Goal: Use online tool/utility: Utilize a website feature to perform a specific function

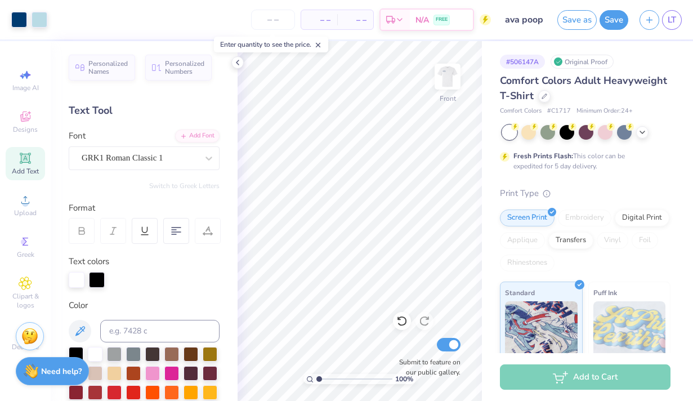
scroll to position [297, 0]
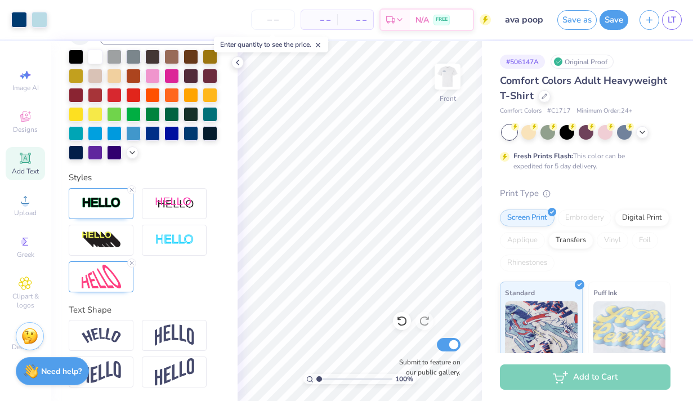
drag, startPoint x: 577, startPoint y: 24, endPoint x: 234, endPoint y: 62, distance: 345.1
click at [577, 23] on button "Save as" at bounding box center [576, 20] width 39 height 20
click at [321, 44] on icon at bounding box center [318, 45] width 8 height 8
click at [318, 39] on div "Art colors – – Per Item – – Total Est. Delivery N/A FREE Design Title ava poop …" at bounding box center [346, 200] width 693 height 401
click at [234, 61] on icon at bounding box center [237, 62] width 9 height 9
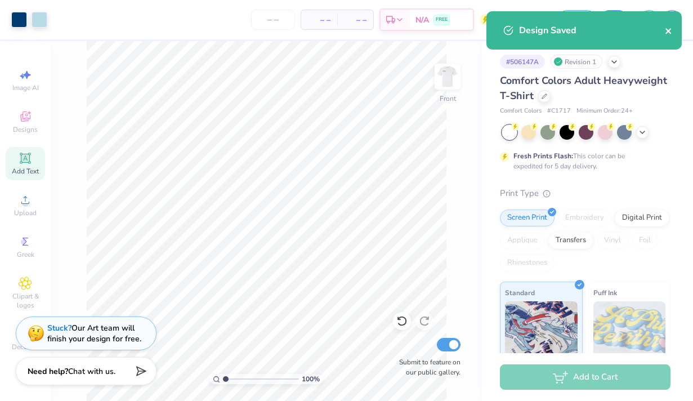
click at [668, 29] on icon "close" at bounding box center [669, 30] width 8 height 9
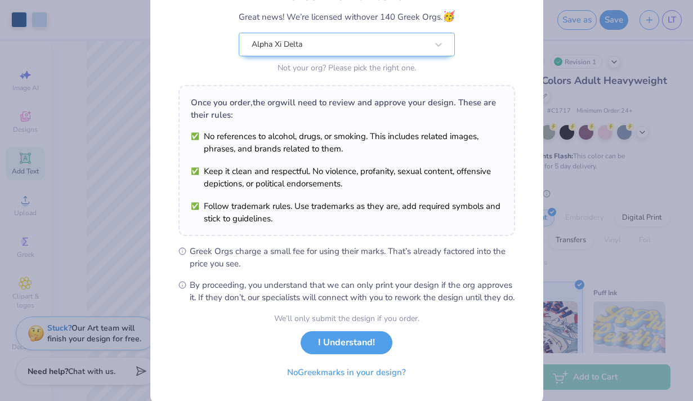
scroll to position [126, 0]
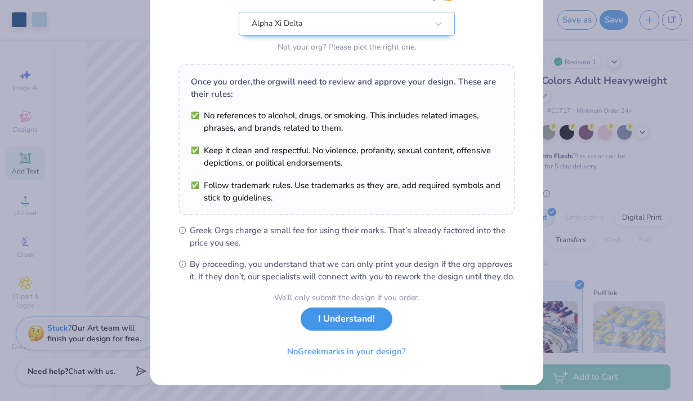
click at [352, 328] on button "I Understand!" at bounding box center [347, 318] width 92 height 23
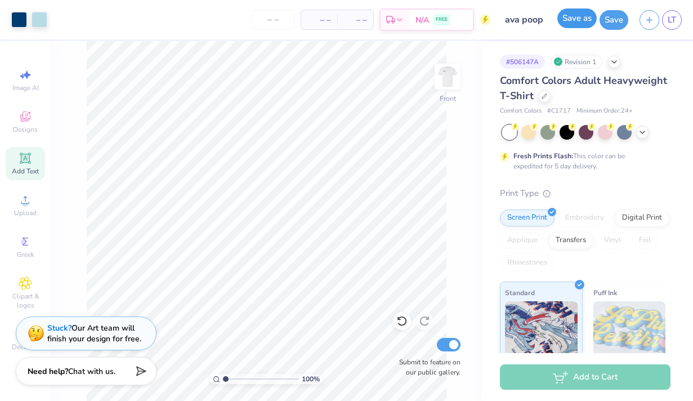
click at [573, 18] on button "Save as" at bounding box center [576, 18] width 39 height 20
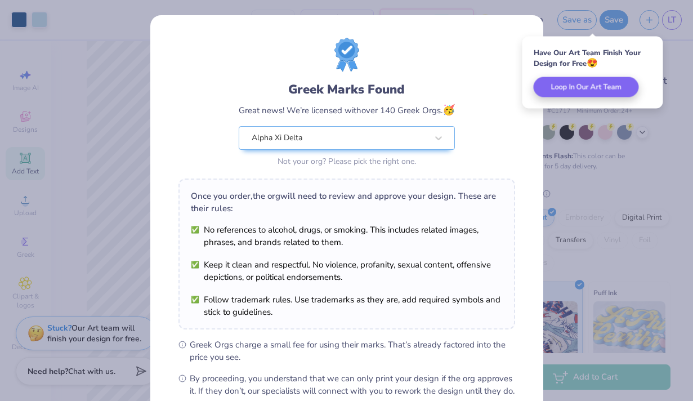
scroll to position [126, 0]
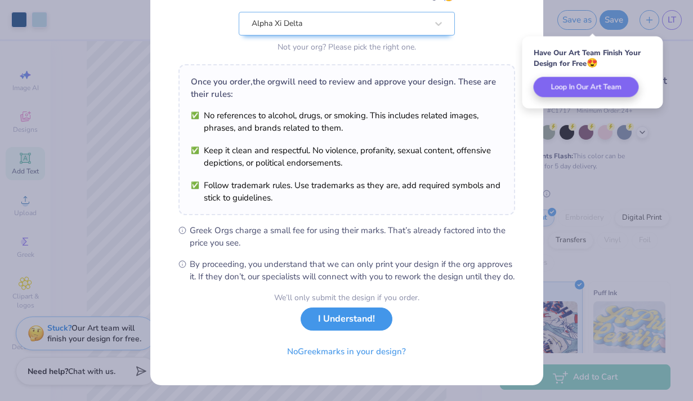
click at [332, 320] on button "I Understand!" at bounding box center [347, 318] width 92 height 23
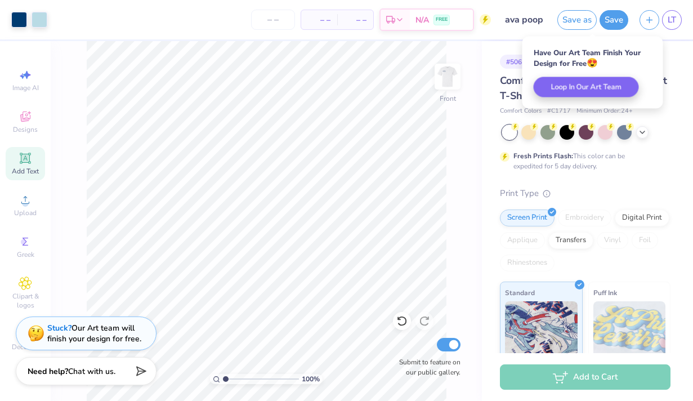
scroll to position [0, 0]
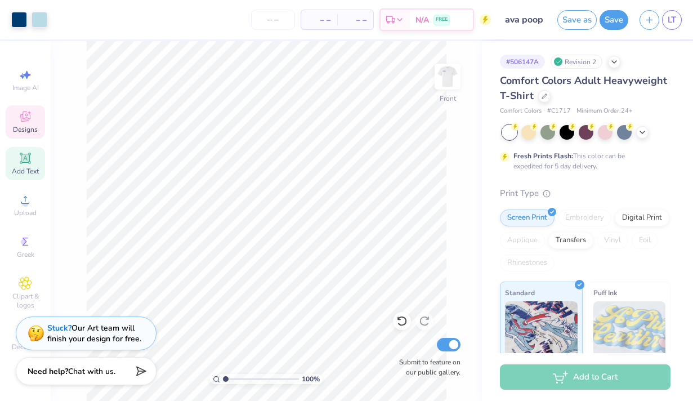
click at [26, 120] on icon at bounding box center [25, 117] width 9 height 7
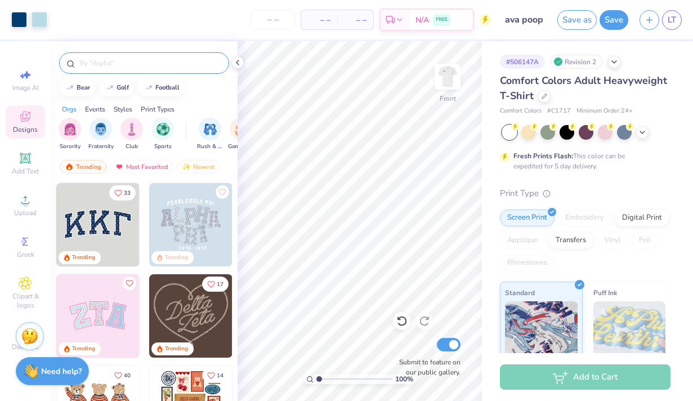
click at [106, 64] on input "text" at bounding box center [150, 62] width 144 height 11
type input "fire"
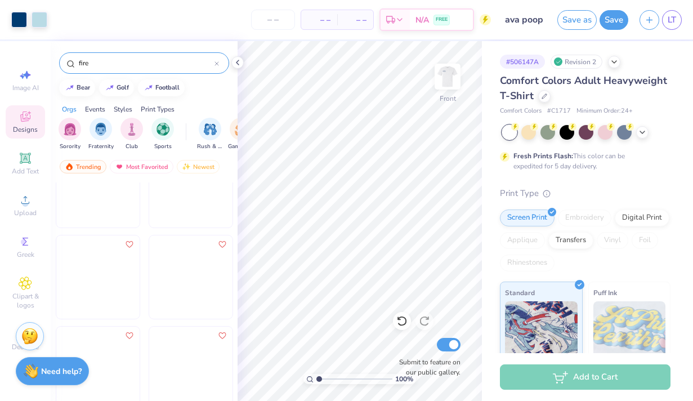
scroll to position [239, 0]
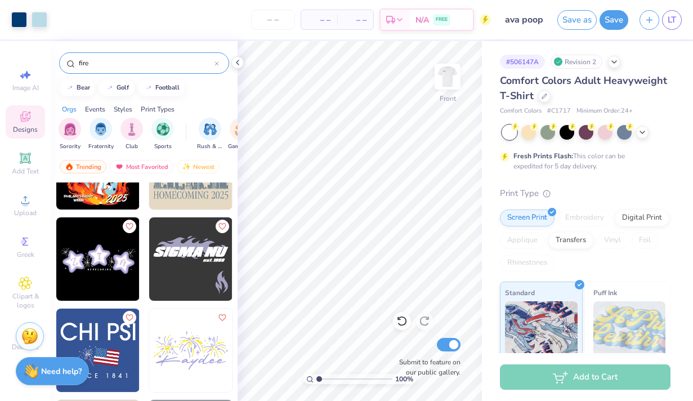
click at [189, 285] on img at bounding box center [190, 258] width 83 height 83
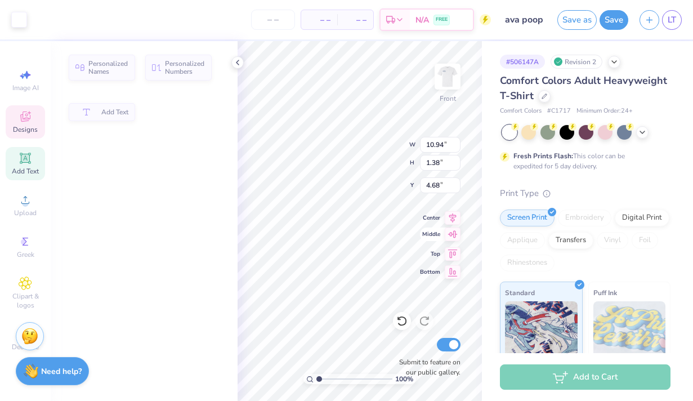
type input "10.94"
type input "1.38"
type input "4.68"
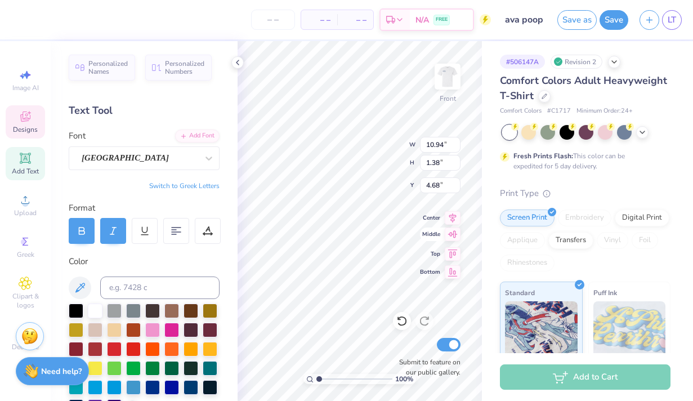
scroll to position [0, 0]
type textarea "S"
type textarea "A"
type textarea "ALPHA XI DELTA"
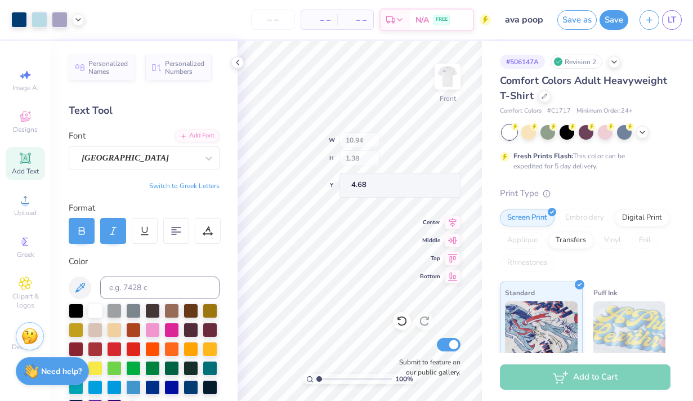
type input "10.15"
type input "3.32"
type input "3.00"
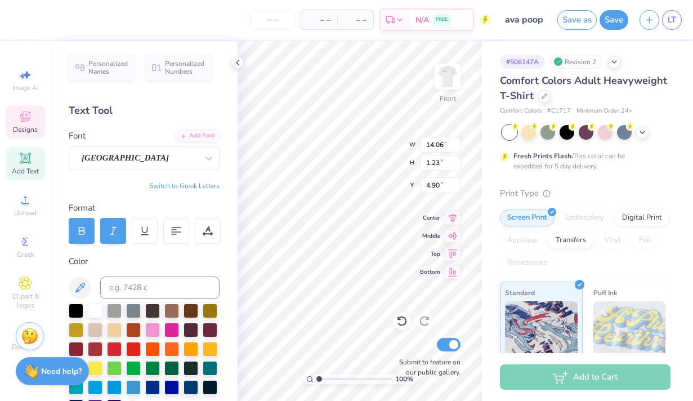
click at [114, 234] on line at bounding box center [112, 234] width 4 height 0
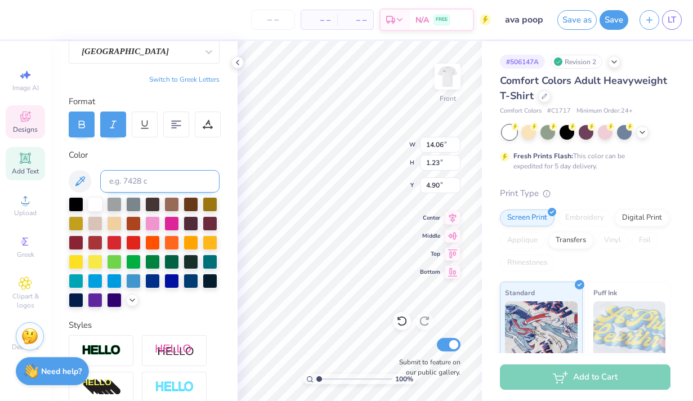
scroll to position [111, 0]
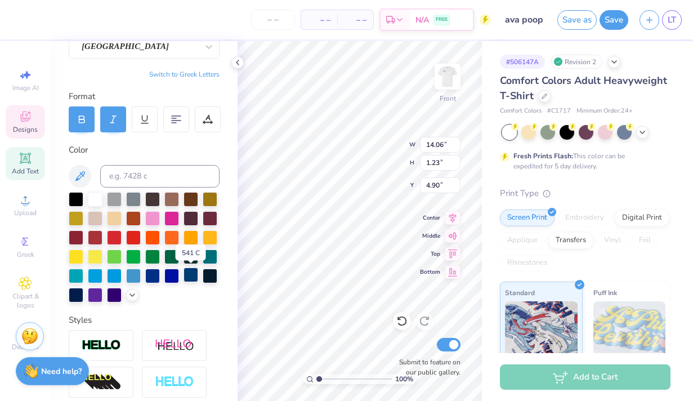
click at [191, 276] on div at bounding box center [191, 274] width 15 height 15
type input "1.82"
type input "3.43"
type input "17.57"
click at [17, 24] on div at bounding box center [19, 19] width 16 height 16
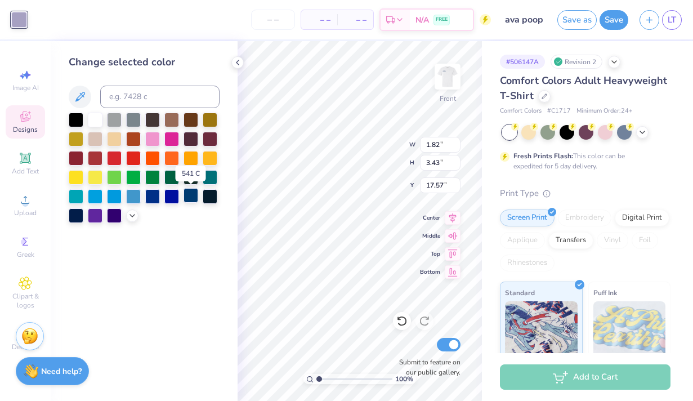
click at [189, 191] on div at bounding box center [191, 195] width 15 height 15
type input "10.15"
type input "3.32"
type input "3.00"
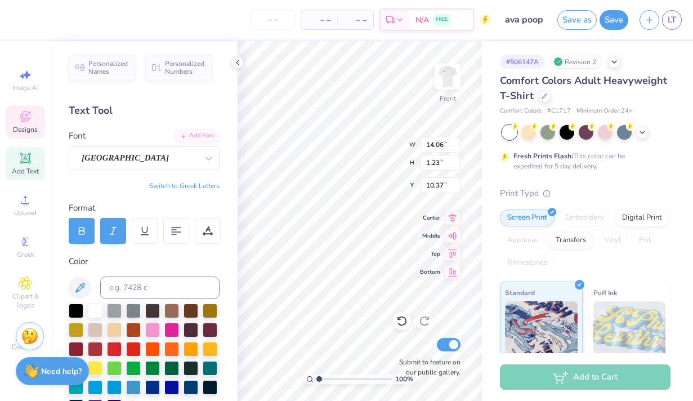
type input "10.37"
type input "1.82"
type input "3.43"
type input "2.62"
type input "1.19"
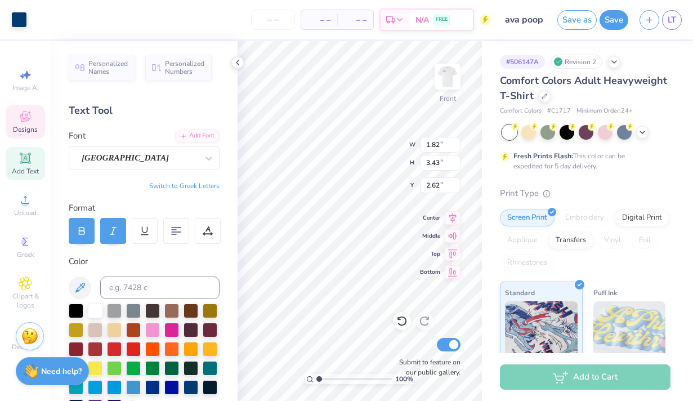
type input "2.25"
type input "3.80"
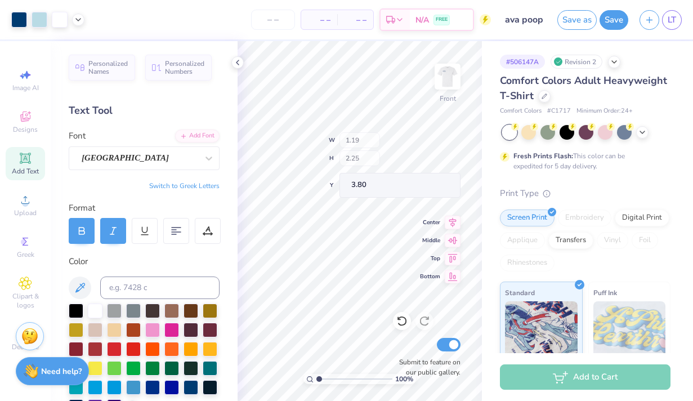
type input "1.24"
type input "1.98"
type input "3.93"
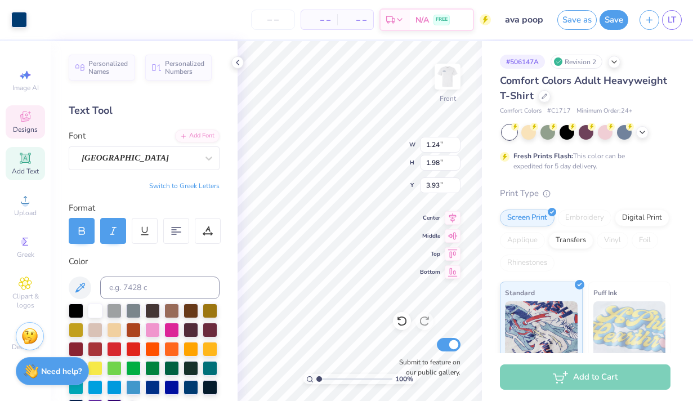
type input "4.07"
click at [190, 281] on input at bounding box center [159, 287] width 119 height 23
type input "6.05"
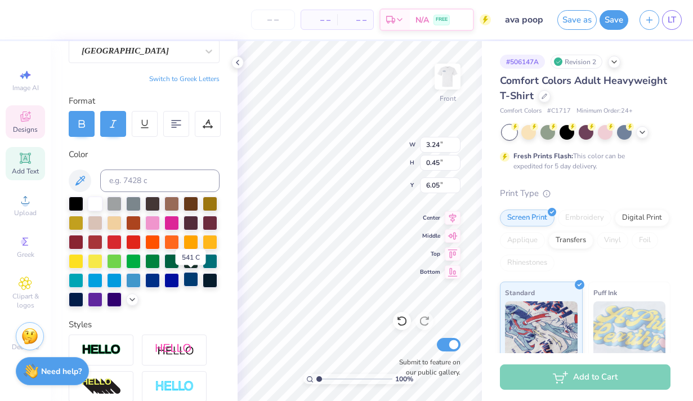
click at [191, 280] on div at bounding box center [191, 279] width 15 height 15
type input "3.13"
type input "0.46"
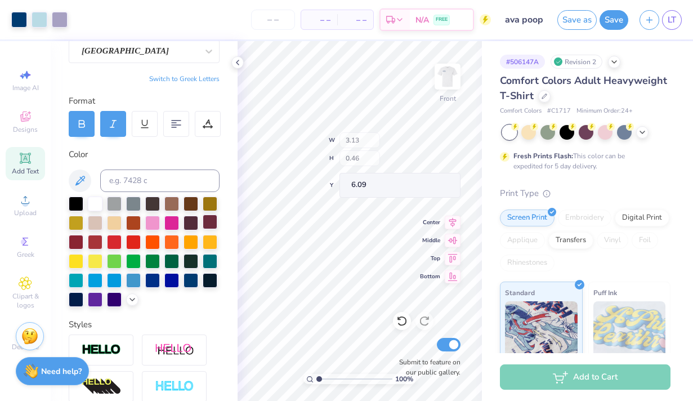
type input "6.05"
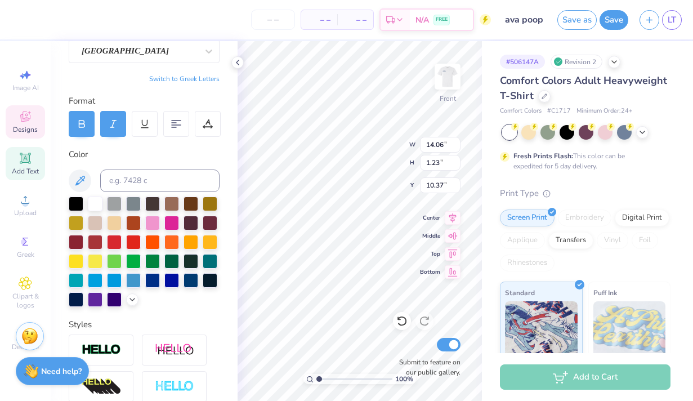
click at [111, 124] on icon at bounding box center [113, 124] width 10 height 10
click at [128, 149] on div "Color" at bounding box center [144, 154] width 151 height 13
type input "1.29"
type input "14.06"
type input "3.96"
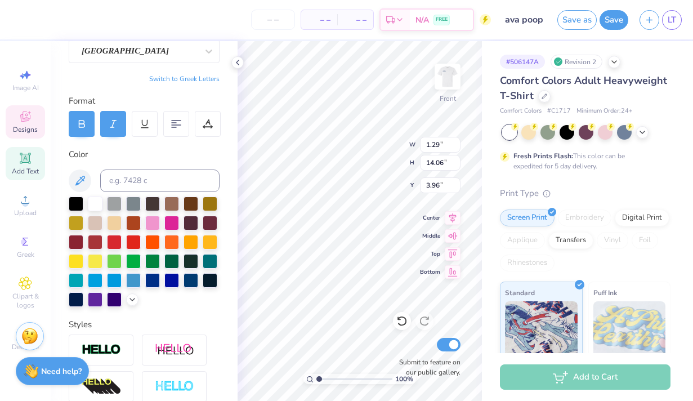
type input "1.04"
type input "11.25"
type input "6.79"
click at [154, 44] on div at bounding box center [140, 50] width 116 height 15
click at [209, 51] on icon at bounding box center [208, 51] width 11 height 11
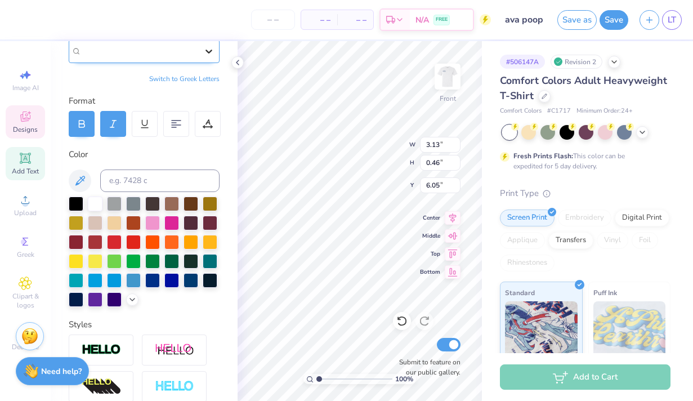
click at [204, 54] on icon at bounding box center [208, 51] width 11 height 11
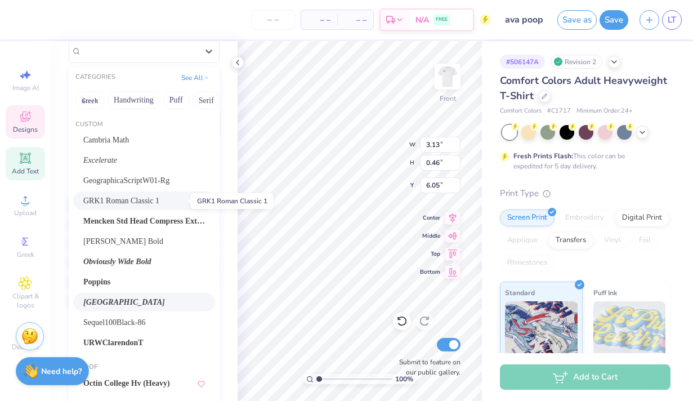
click at [143, 198] on span "GRK1 Roman Classic 1" at bounding box center [121, 201] width 76 height 12
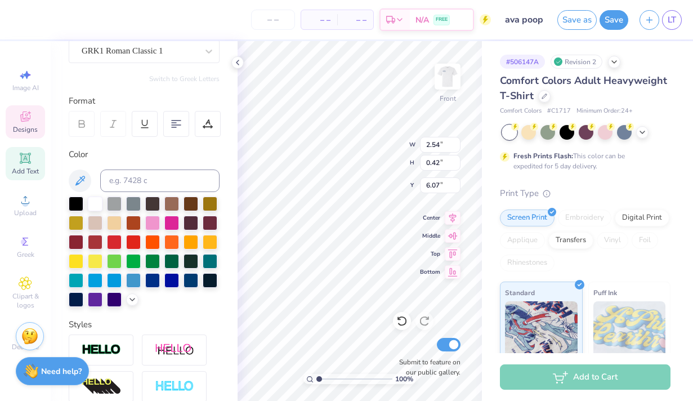
type input "2.54"
type input "0.42"
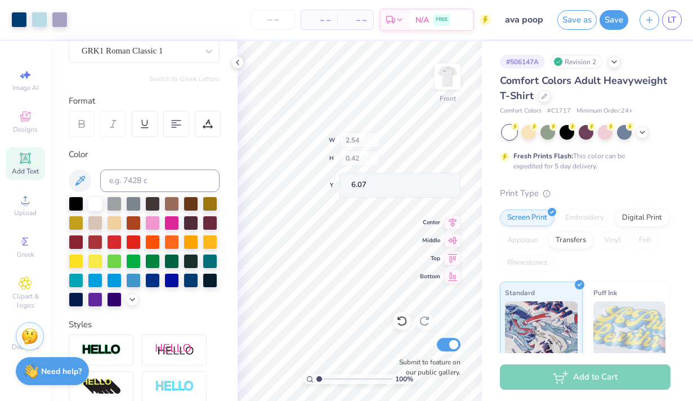
type input "6.05"
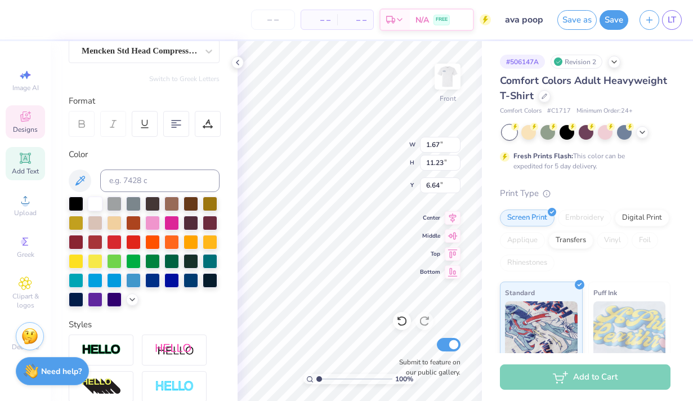
type input "2.54"
type input "0.42"
type input "6.05"
click at [203, 55] on icon at bounding box center [208, 51] width 11 height 11
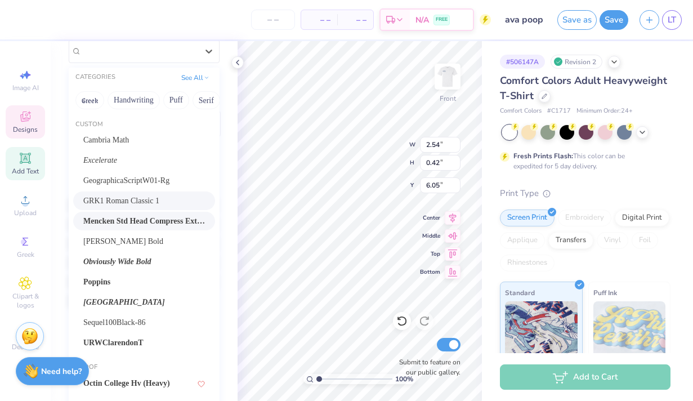
click at [155, 224] on span "Mencken Std Head Compress ExtraBold" at bounding box center [144, 221] width 122 height 12
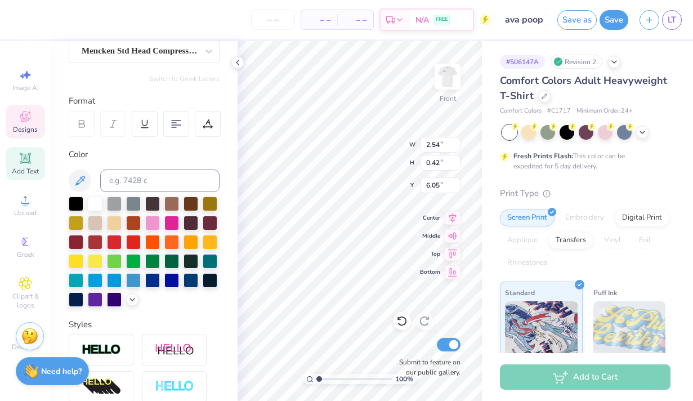
type input "1.32"
type input "0.43"
type input "6.04"
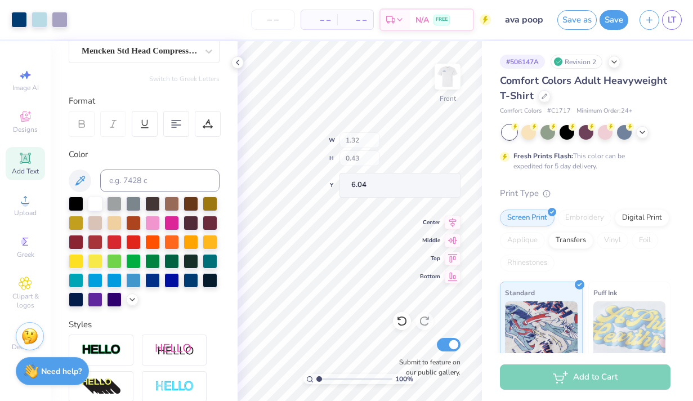
type input "2.11"
type input "0.69"
type input "5.78"
type input "5.70"
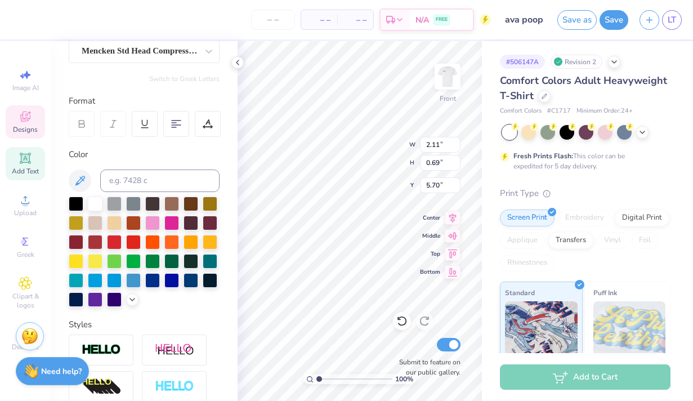
scroll to position [0, 1]
type textarea "est. 1893"
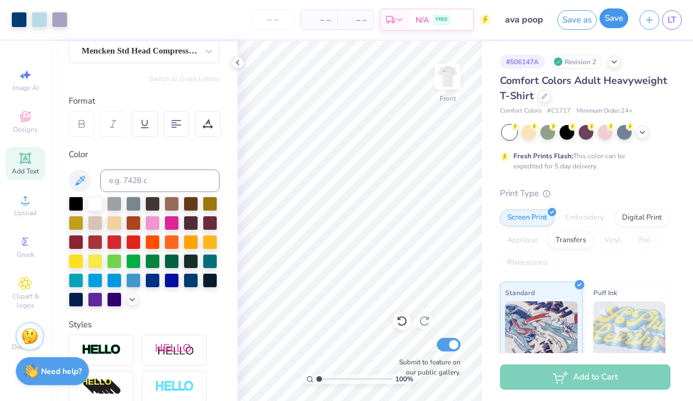
click at [613, 22] on button "Save" at bounding box center [614, 18] width 29 height 20
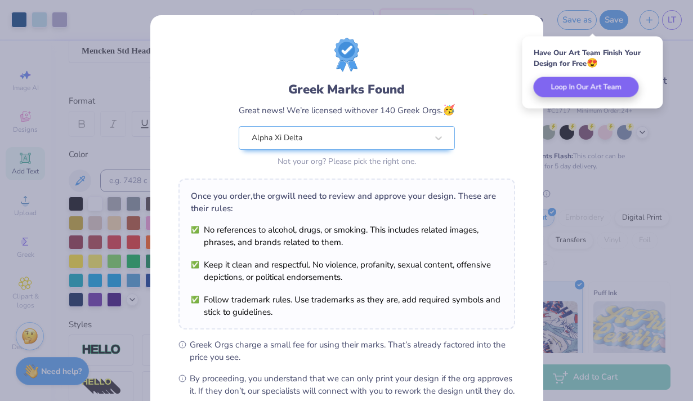
scroll to position [126, 0]
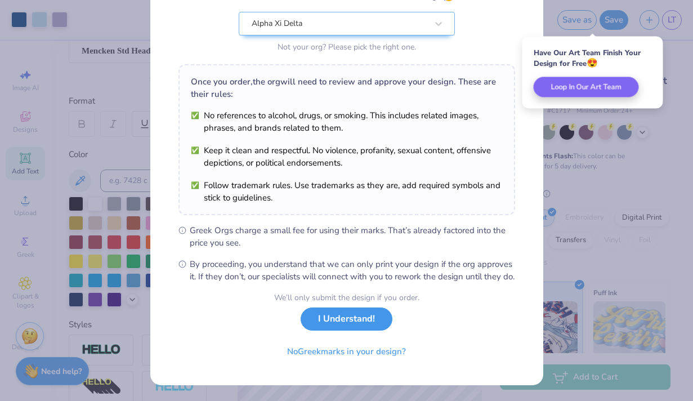
click at [323, 326] on button "I Understand!" at bounding box center [347, 318] width 92 height 23
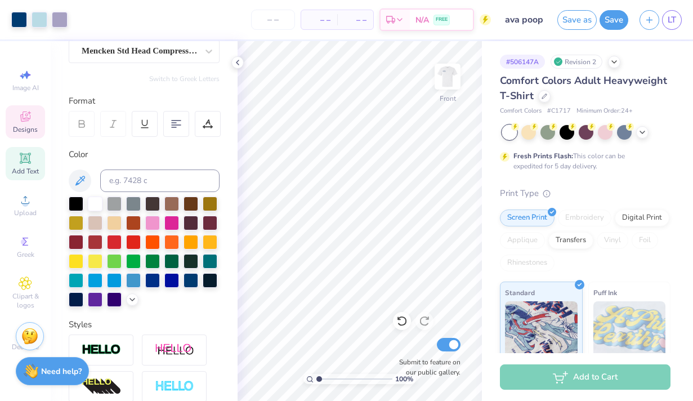
click at [25, 118] on icon at bounding box center [26, 117] width 14 height 14
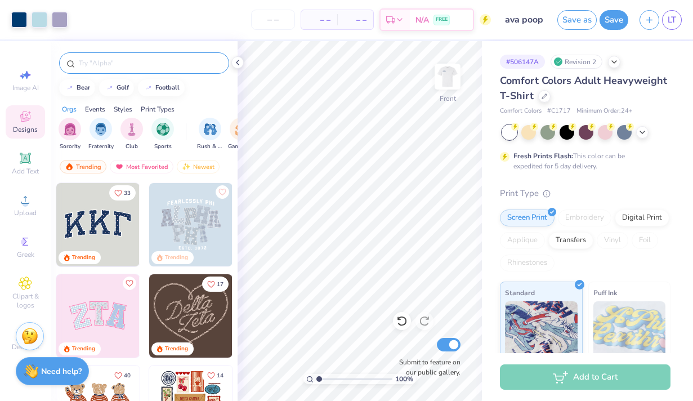
click at [129, 58] on input "text" at bounding box center [150, 62] width 144 height 11
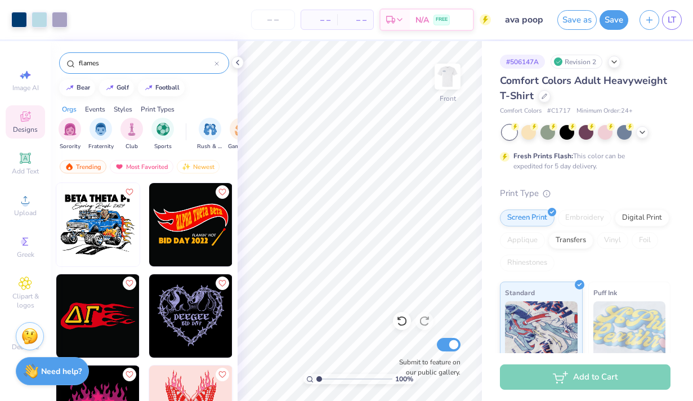
type input "flames"
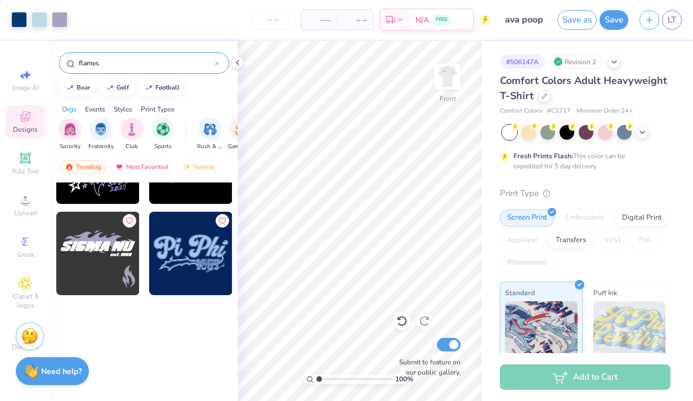
scroll to position [640, 0]
